Goal: Information Seeking & Learning: Learn about a topic

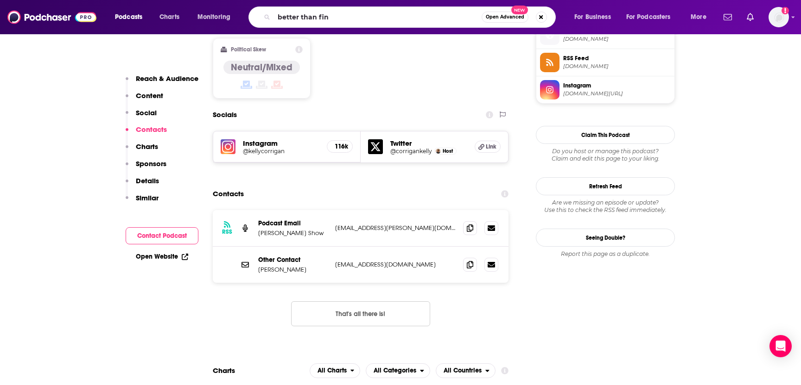
type input "better than fine"
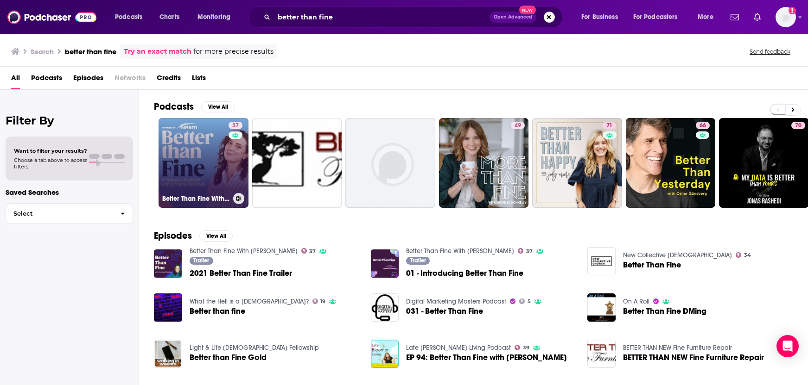
click at [189, 186] on link "37 Better Than Fine With [PERSON_NAME]" at bounding box center [203, 163] width 90 height 90
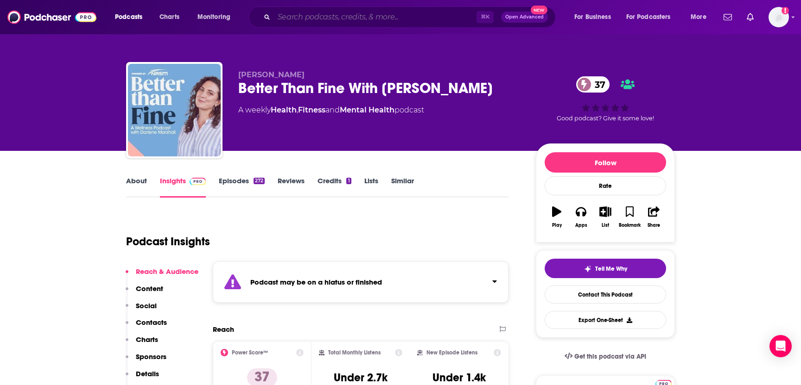
click at [300, 18] on input "Search podcasts, credits, & more..." at bounding box center [375, 17] width 202 height 15
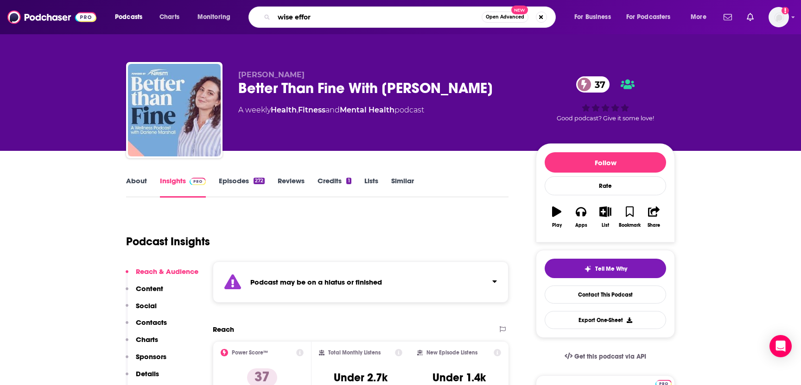
type input "wise effort"
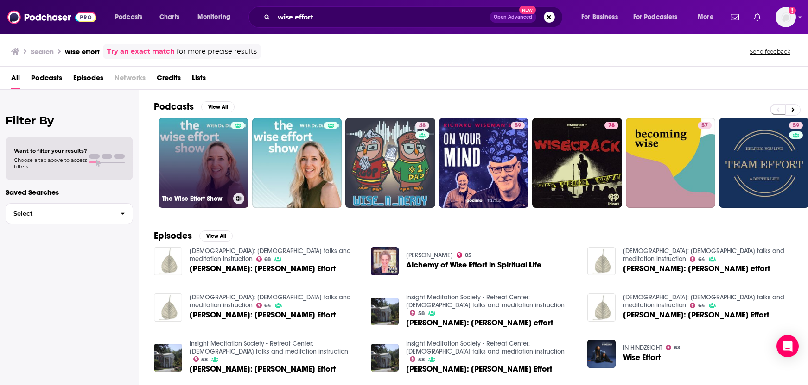
click at [192, 173] on link "The Wise Effort Show" at bounding box center [203, 163] width 90 height 90
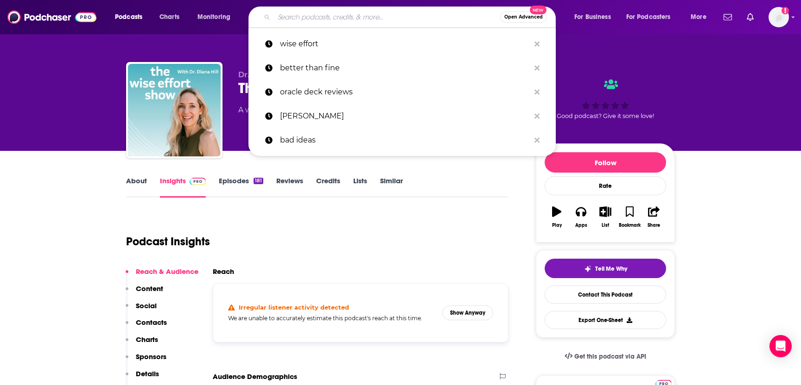
click at [305, 19] on input "Search podcasts, credits, & more..." at bounding box center [387, 17] width 226 height 15
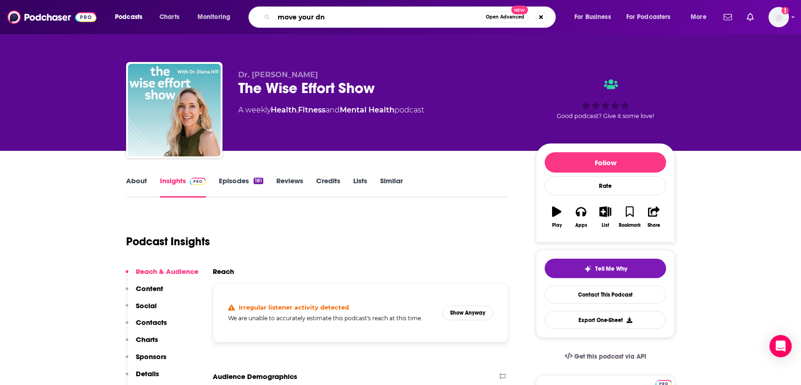
type input "move your dna"
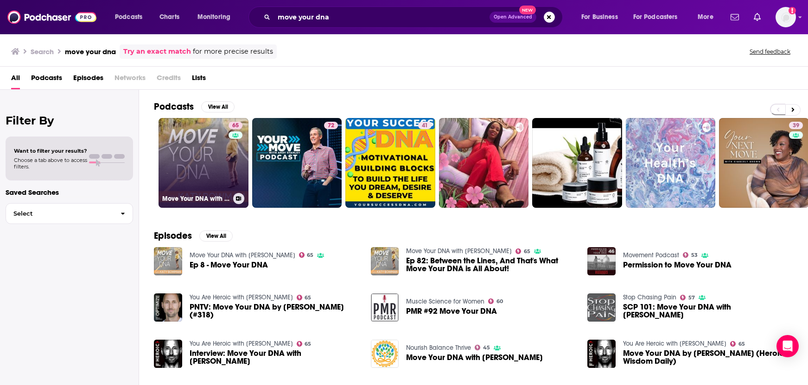
click at [190, 162] on link "65 Move Your DNA with [PERSON_NAME]" at bounding box center [203, 163] width 90 height 90
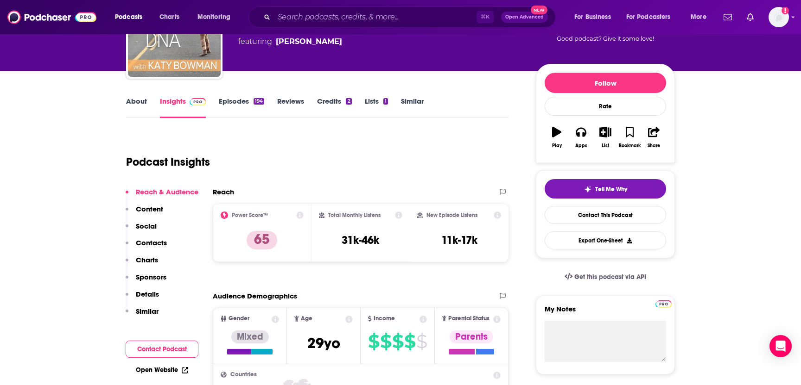
scroll to position [83, 0]
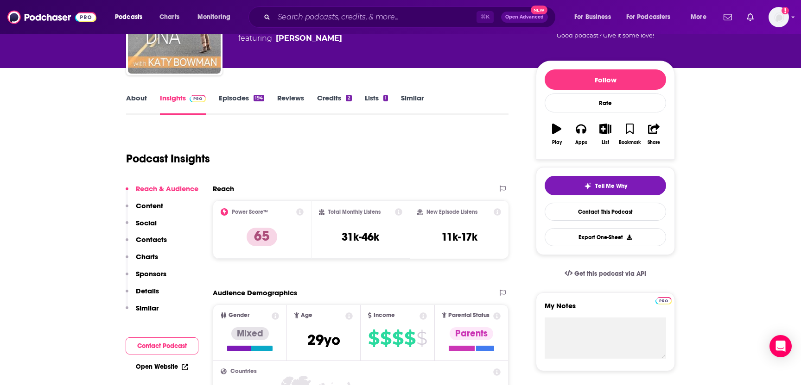
click at [368, 97] on link "Lists 1" at bounding box center [376, 104] width 23 height 21
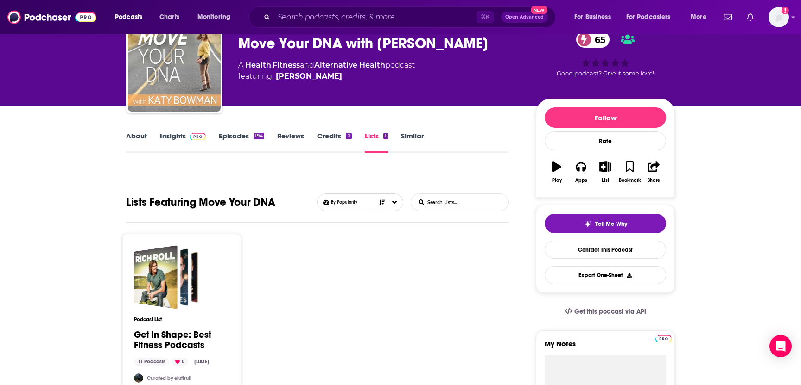
scroll to position [42, 0]
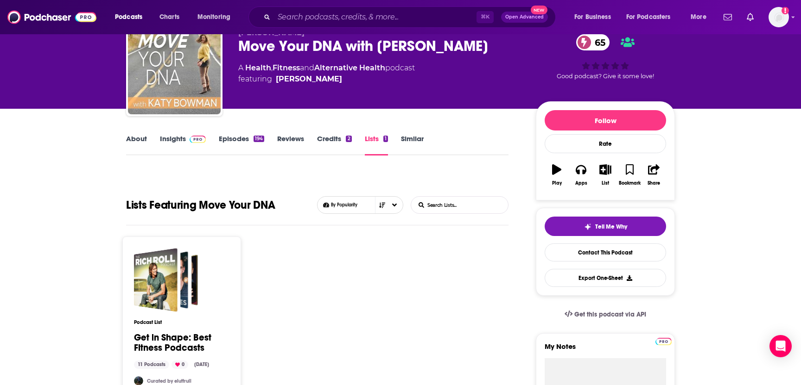
click at [331, 139] on link "Credits 2" at bounding box center [334, 144] width 34 height 21
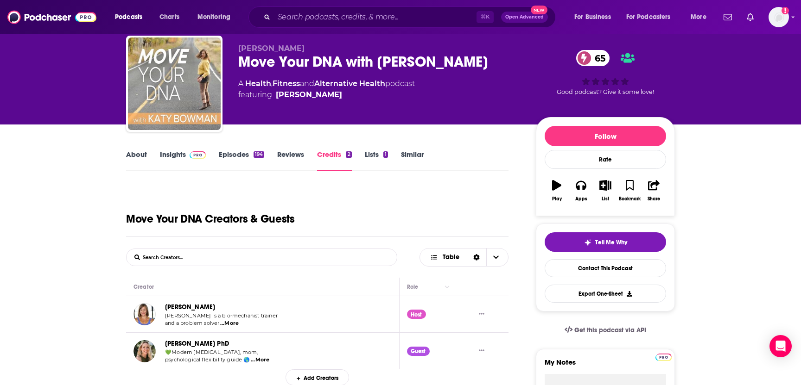
scroll to position [24, 0]
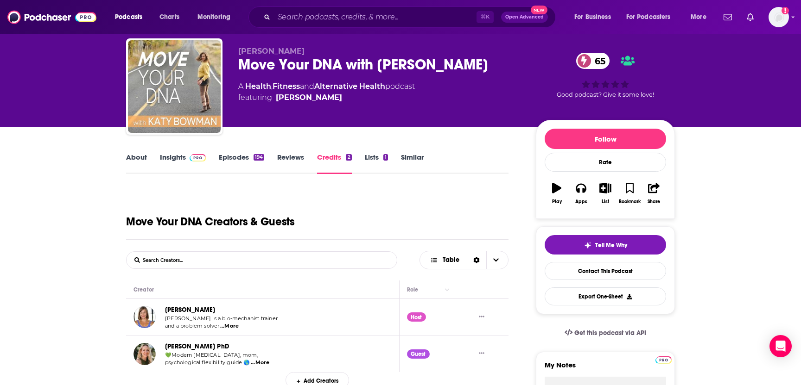
click at [291, 158] on link "Reviews" at bounding box center [290, 163] width 27 height 21
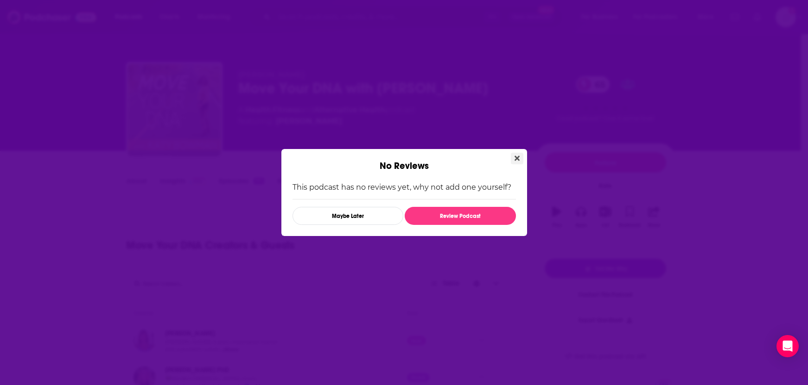
click at [518, 158] on icon "Close" at bounding box center [516, 158] width 5 height 5
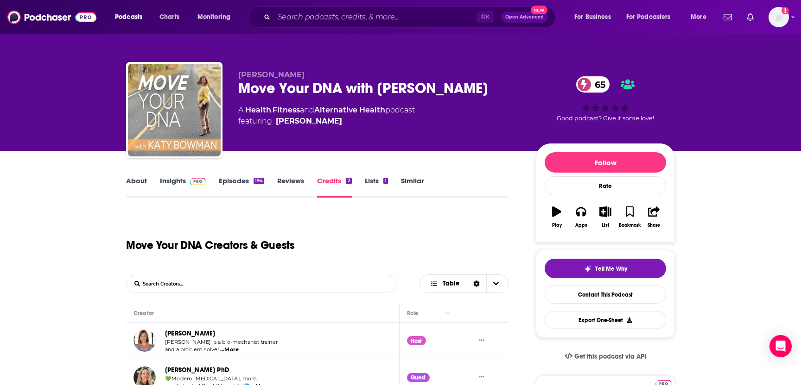
click at [171, 178] on link "Insights" at bounding box center [183, 187] width 46 height 21
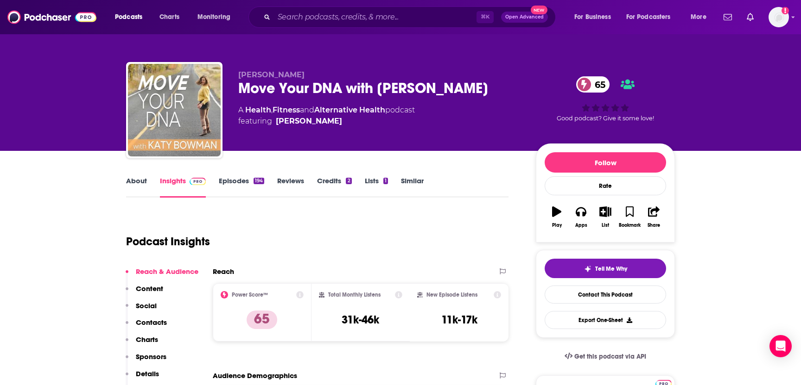
click at [140, 180] on link "About" at bounding box center [136, 187] width 21 height 21
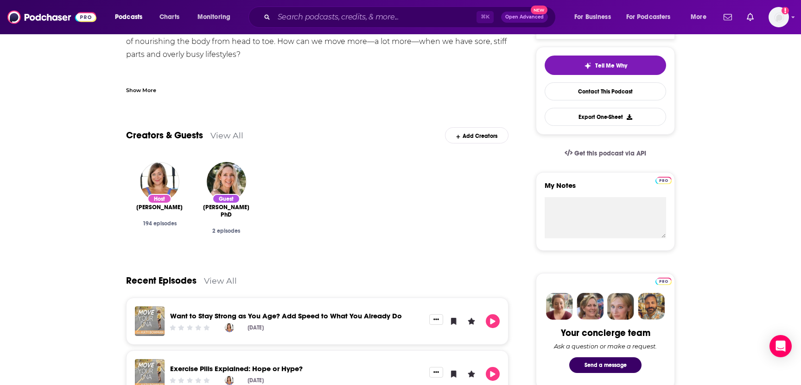
scroll to position [226, 0]
